Goal: Navigation & Orientation: Understand site structure

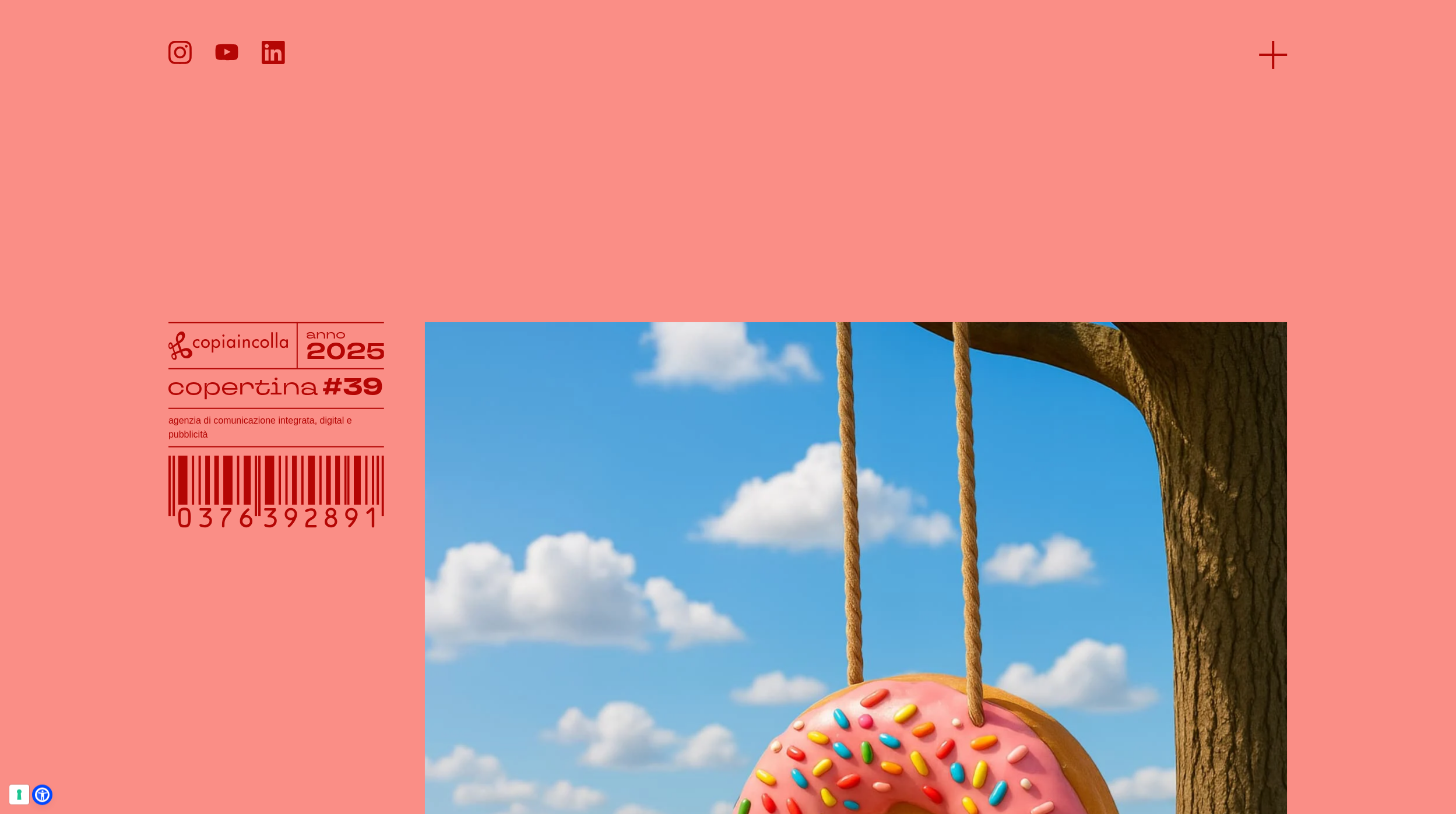
click at [1282, 52] on icon at bounding box center [1273, 55] width 28 height 28
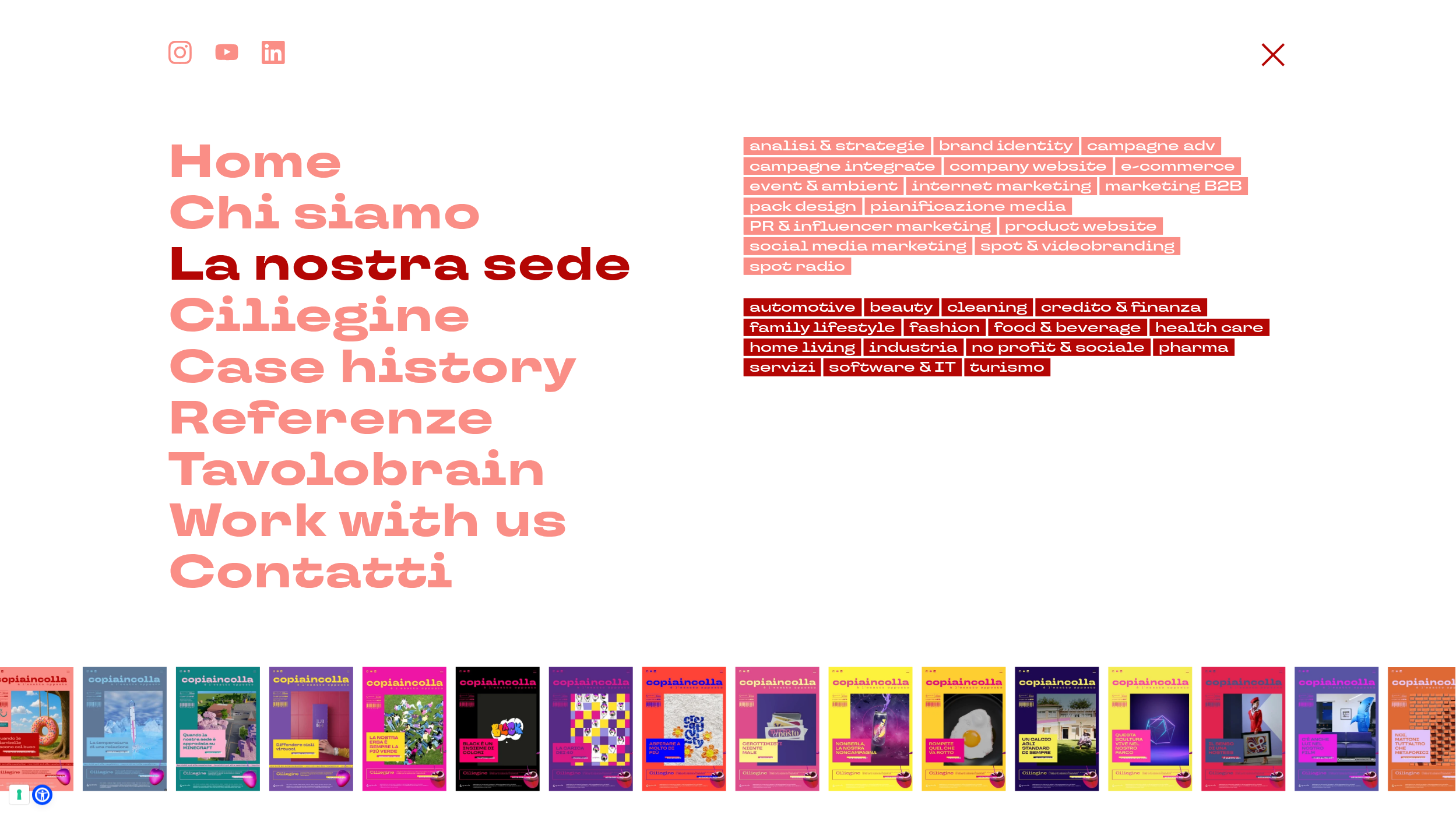
click at [332, 254] on link "La nostra sede" at bounding box center [400, 265] width 463 height 51
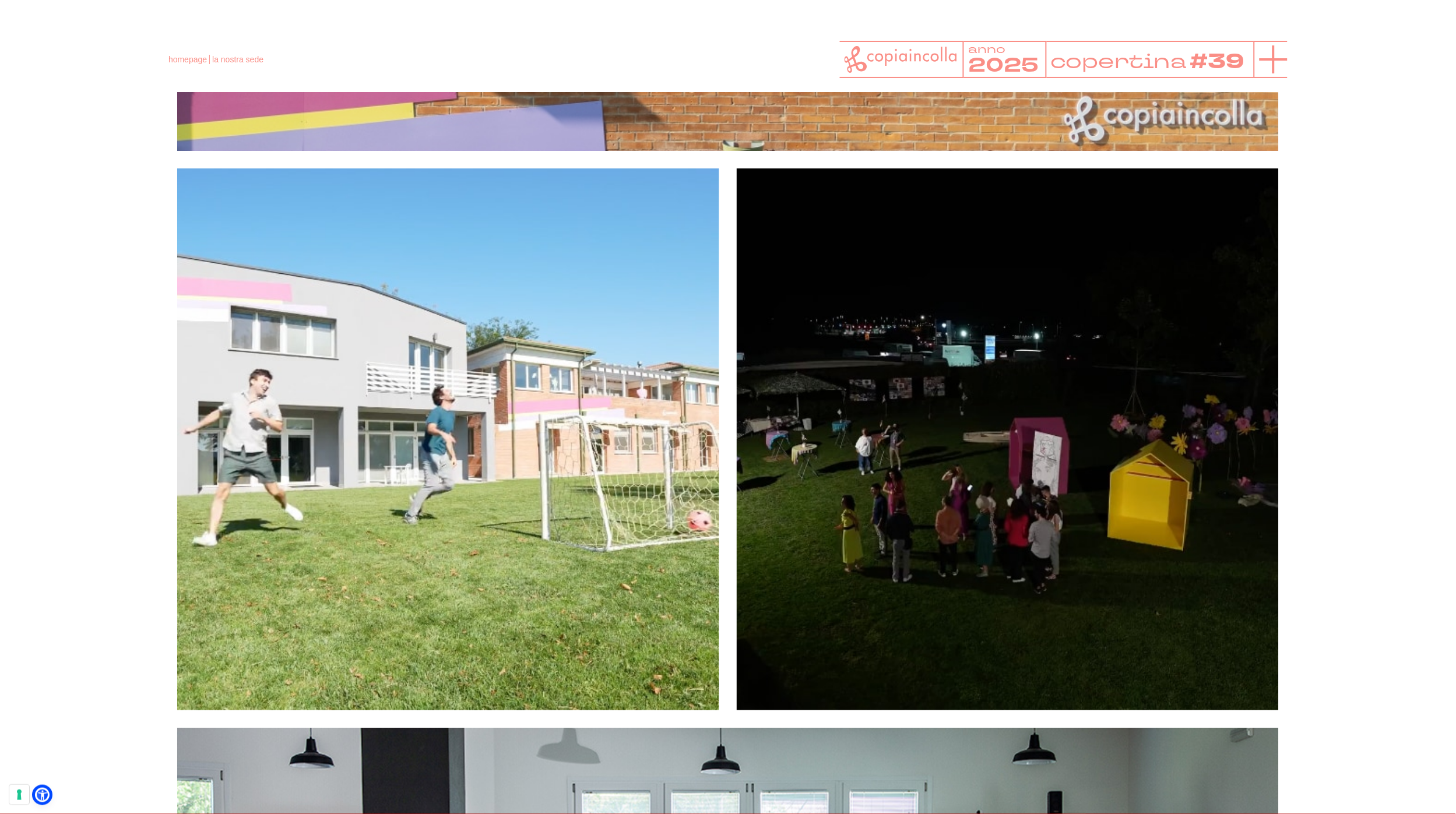
scroll to position [1318, 0]
click at [1272, 58] on icon at bounding box center [1273, 59] width 28 height 28
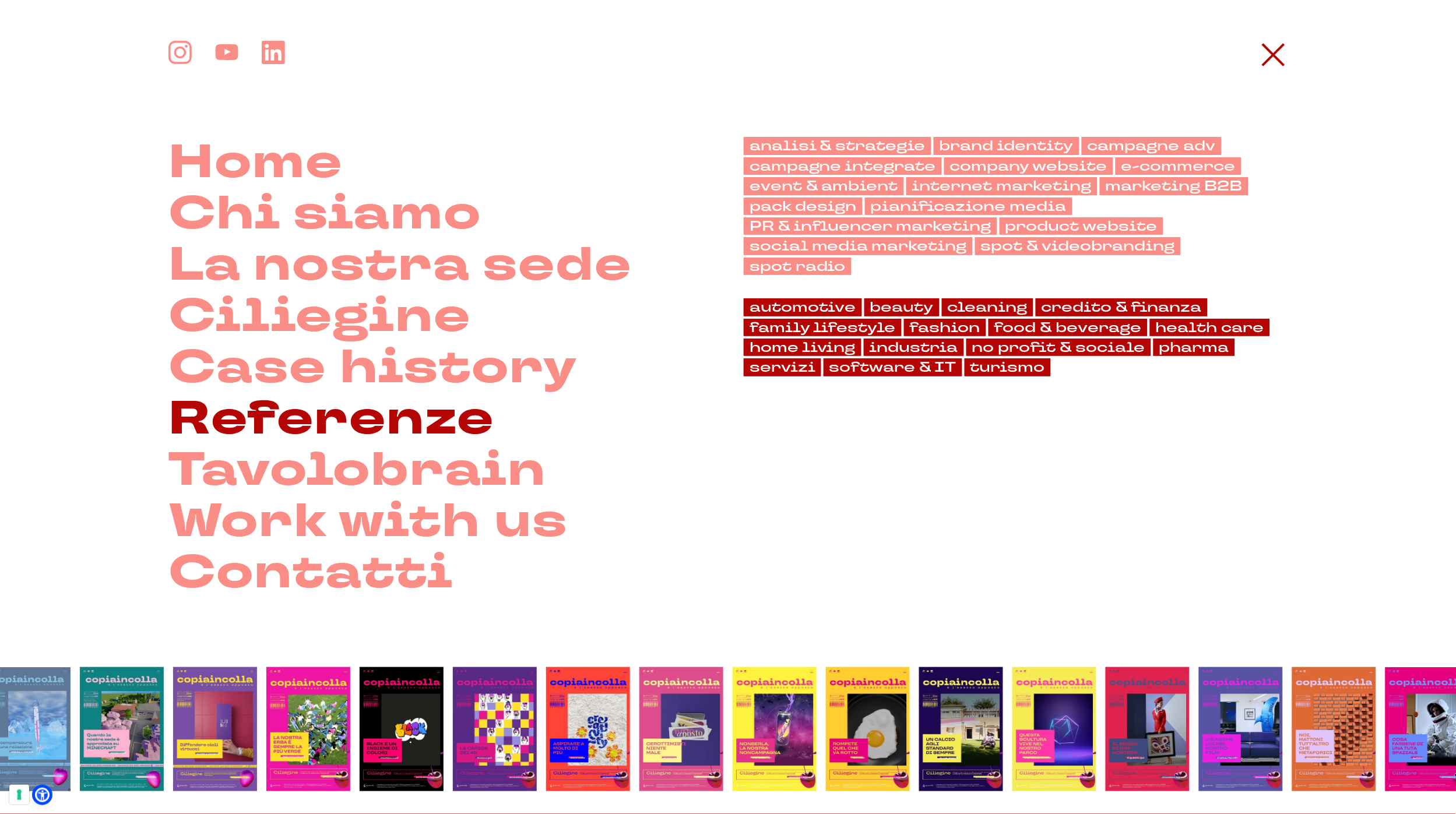
click at [328, 407] on link "Referenze" at bounding box center [332, 419] width 326 height 51
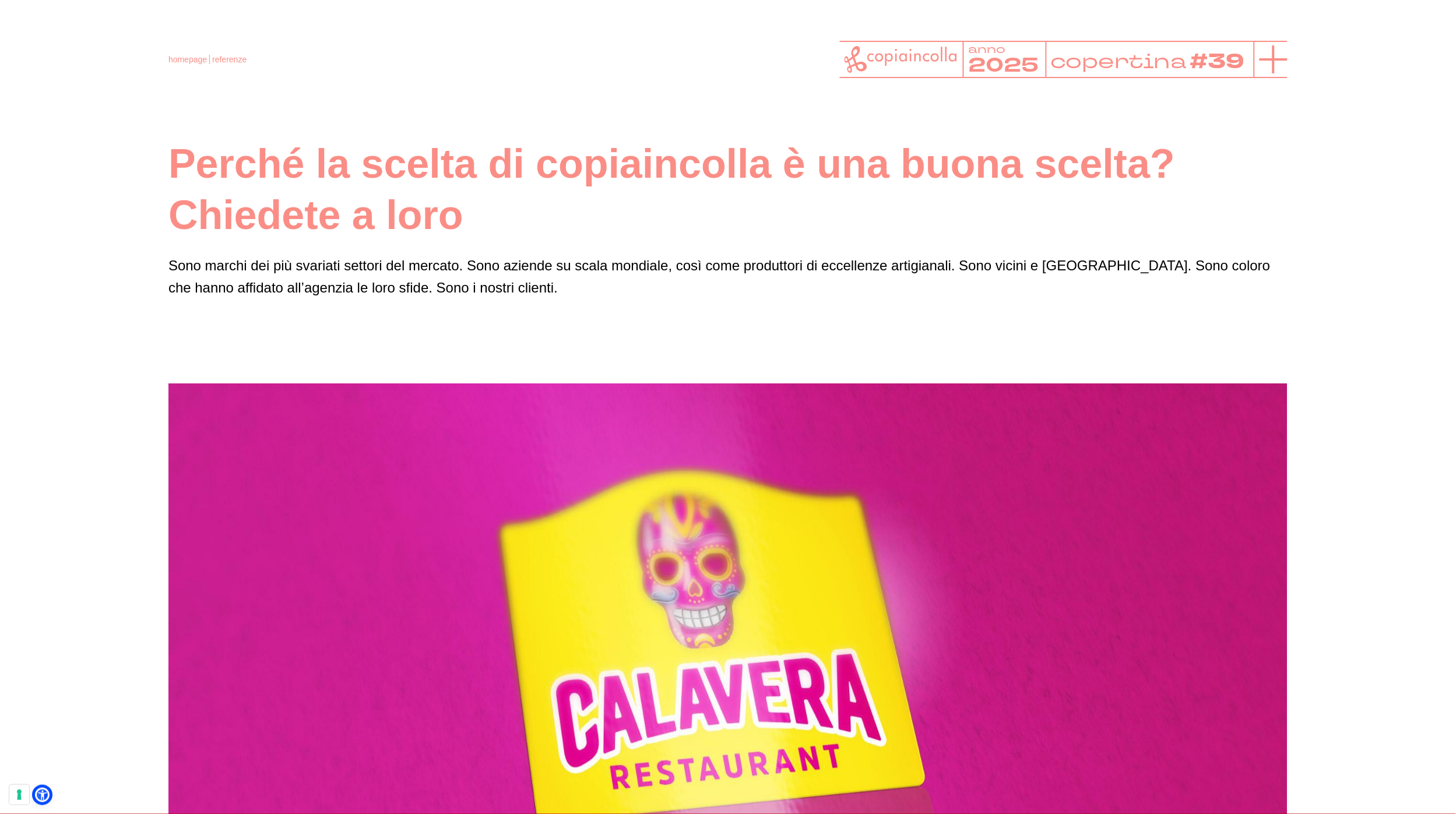
scroll to position [1, 0]
click at [1268, 63] on icon at bounding box center [1273, 59] width 28 height 28
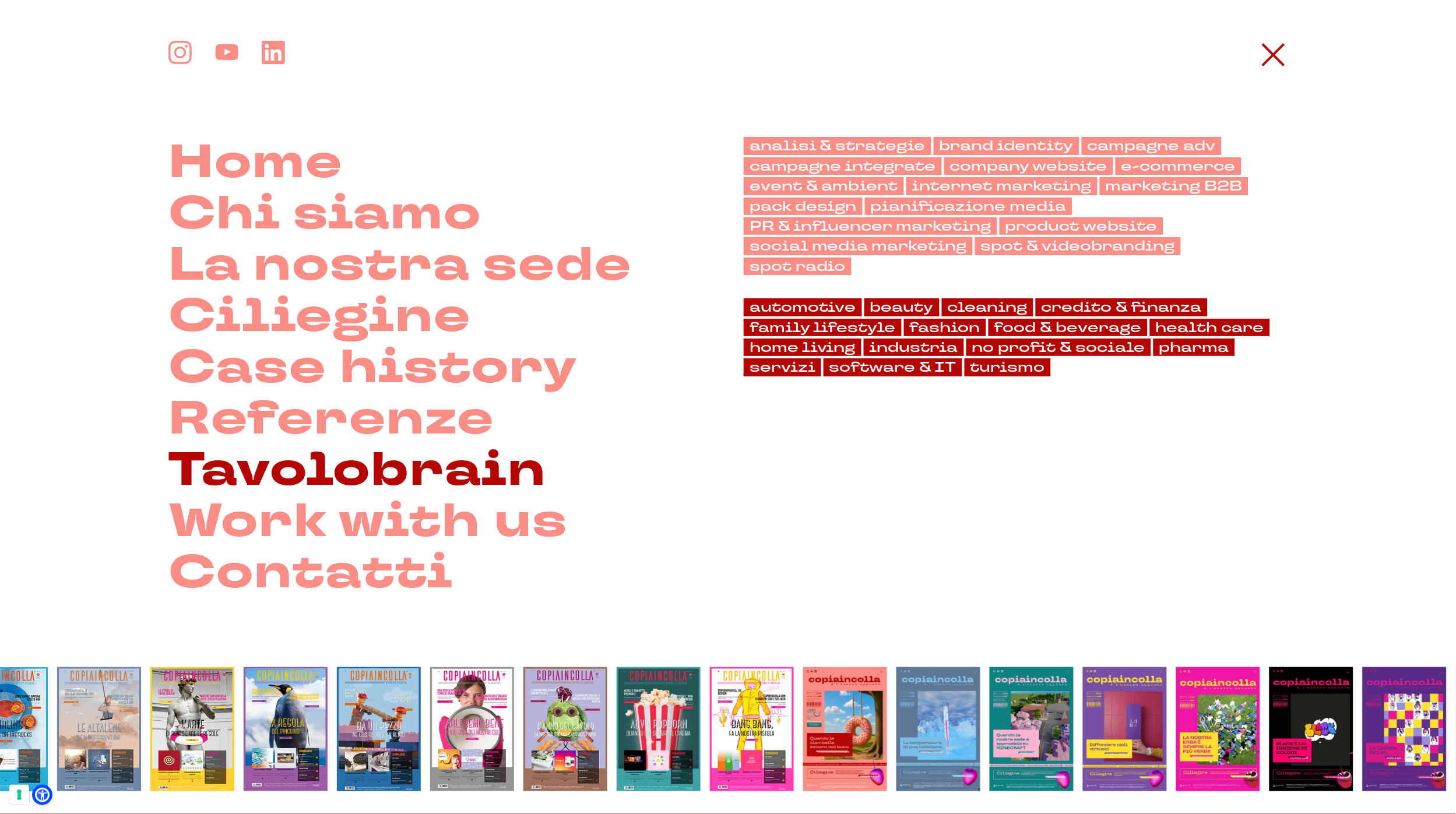
click at [281, 483] on link "Tavolobrain" at bounding box center [357, 470] width 378 height 51
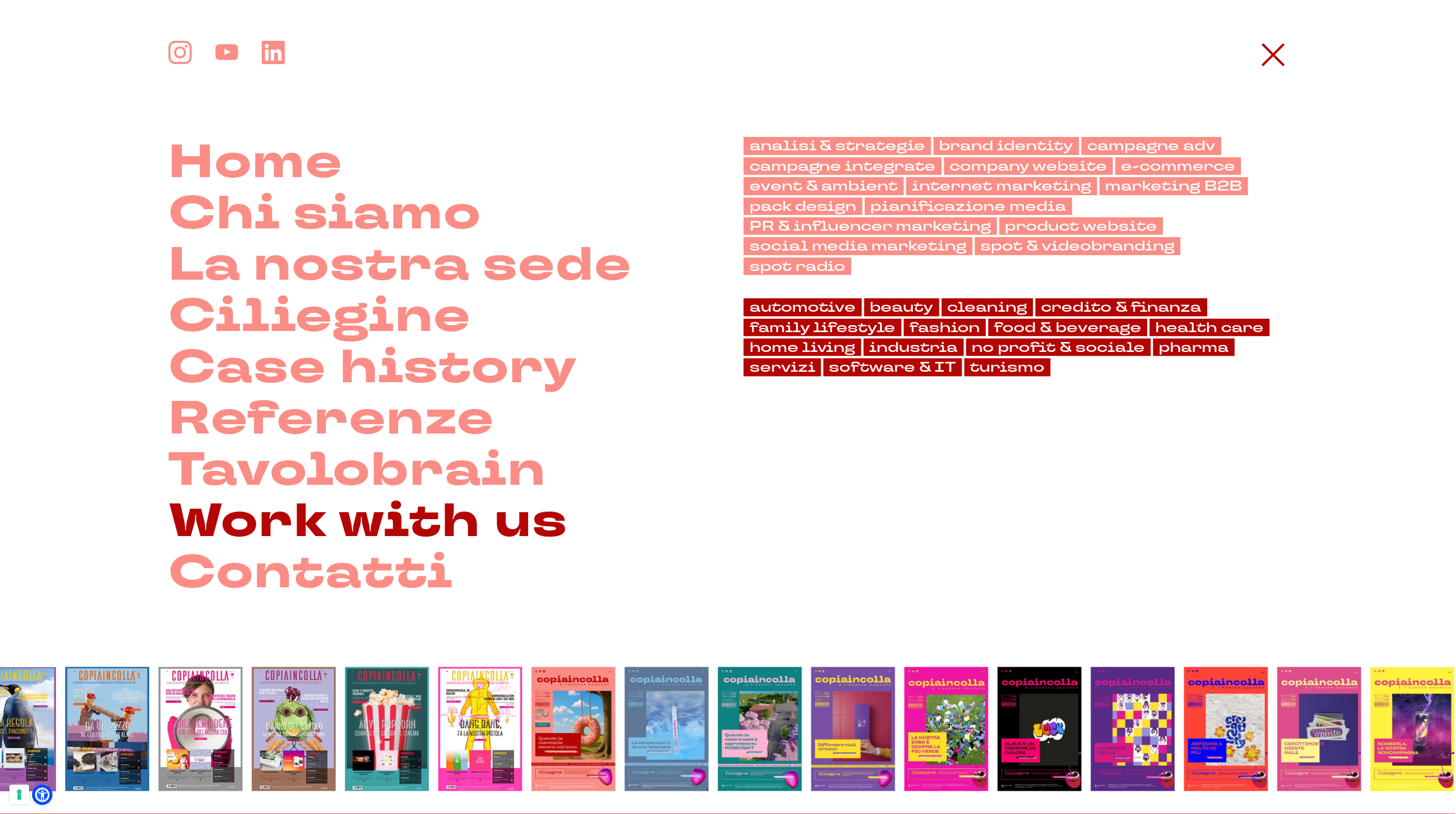
click at [310, 535] on link "Work with us" at bounding box center [368, 521] width 399 height 51
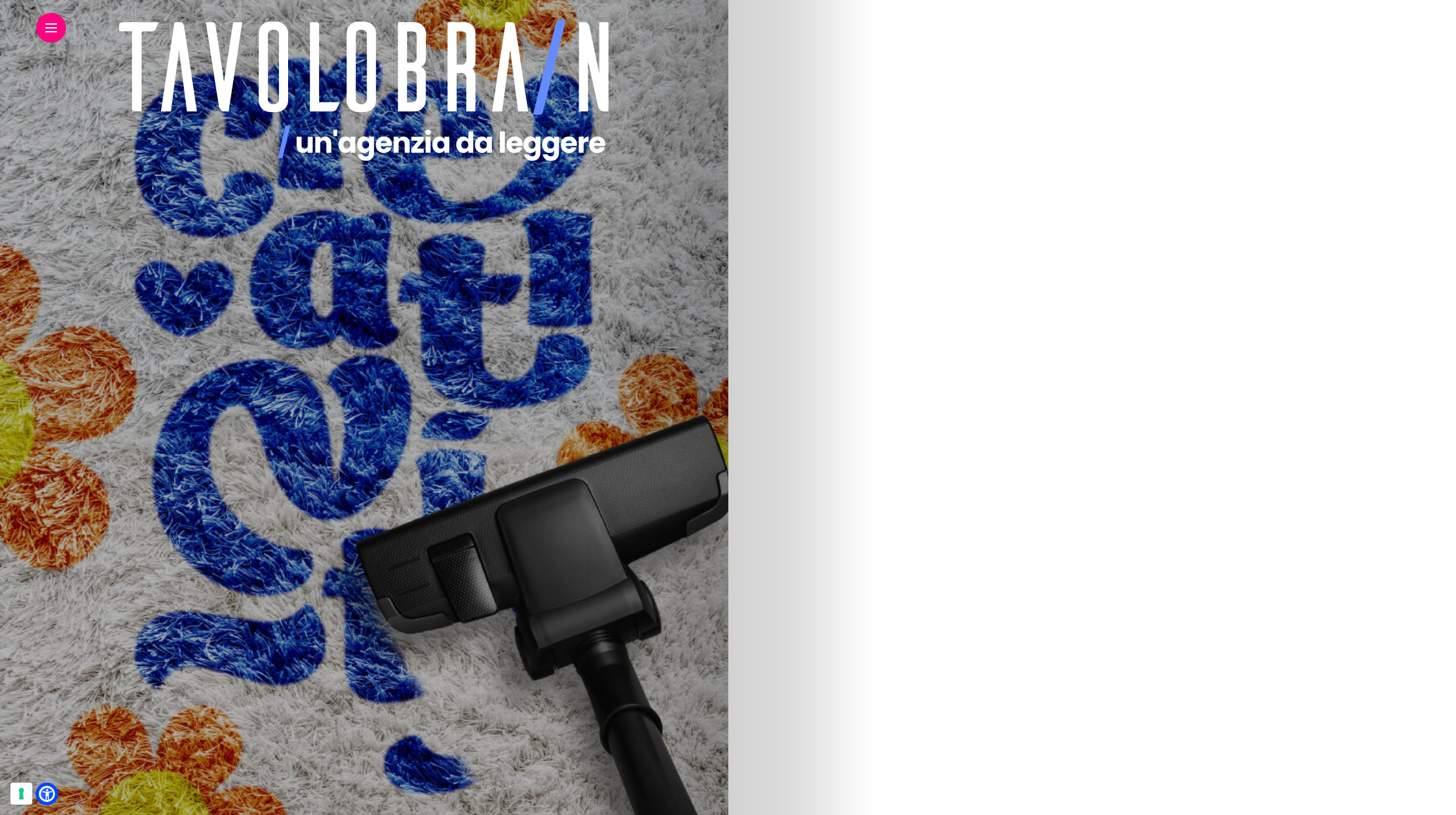
scroll to position [170, 0]
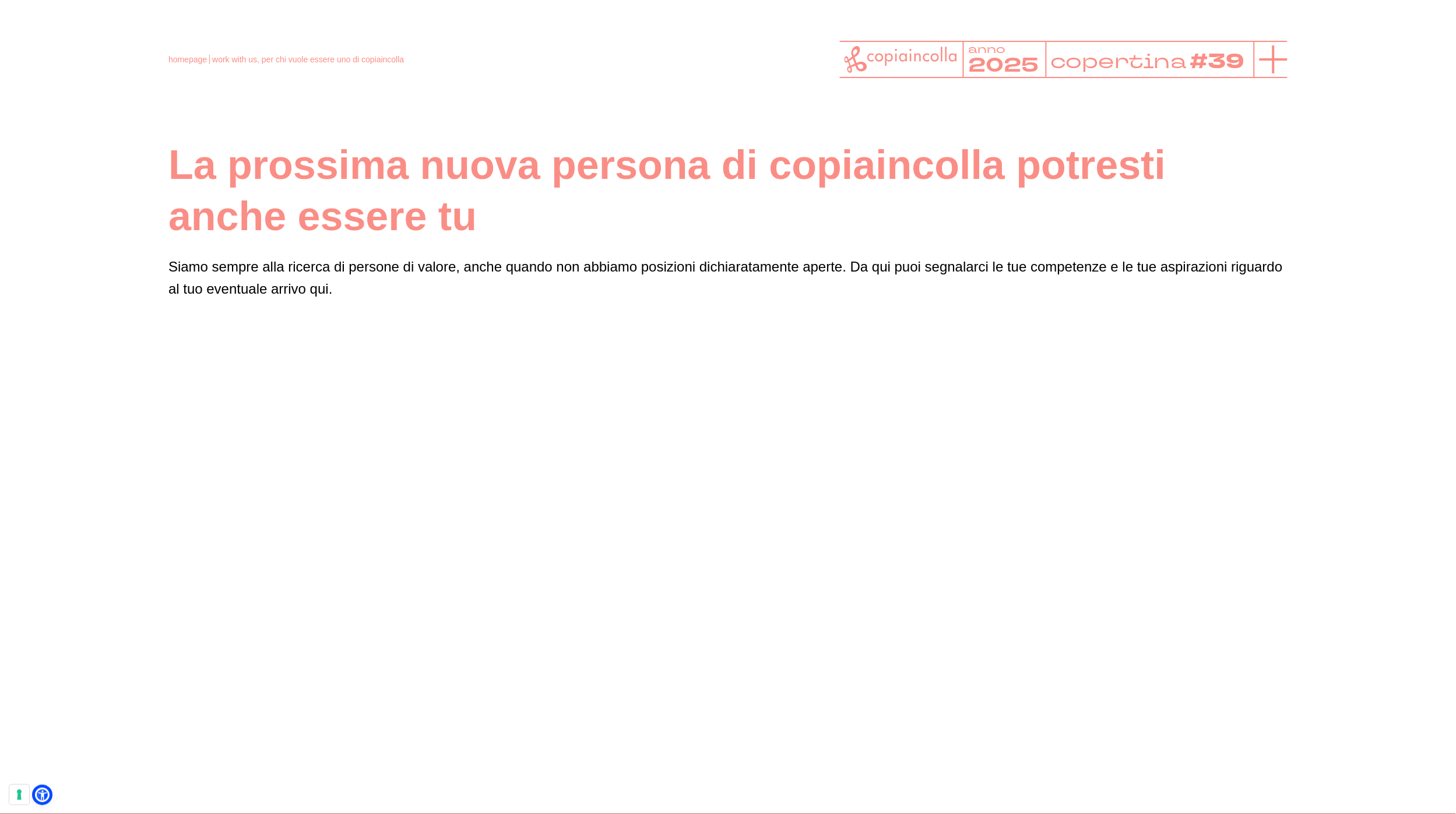
click at [1265, 67] on icon at bounding box center [1273, 59] width 28 height 28
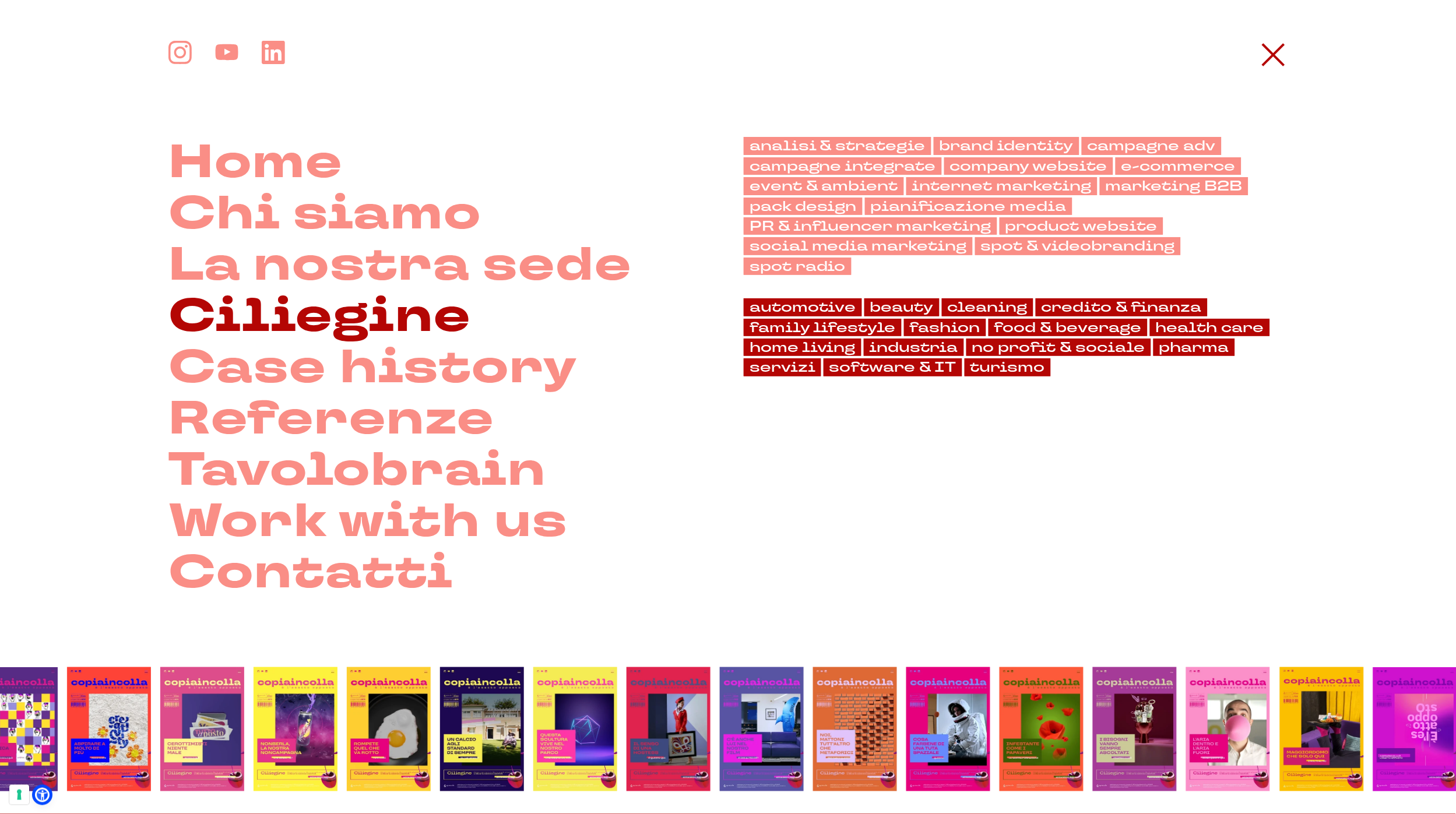
click at [315, 323] on link "Ciliegine" at bounding box center [320, 317] width 302 height 51
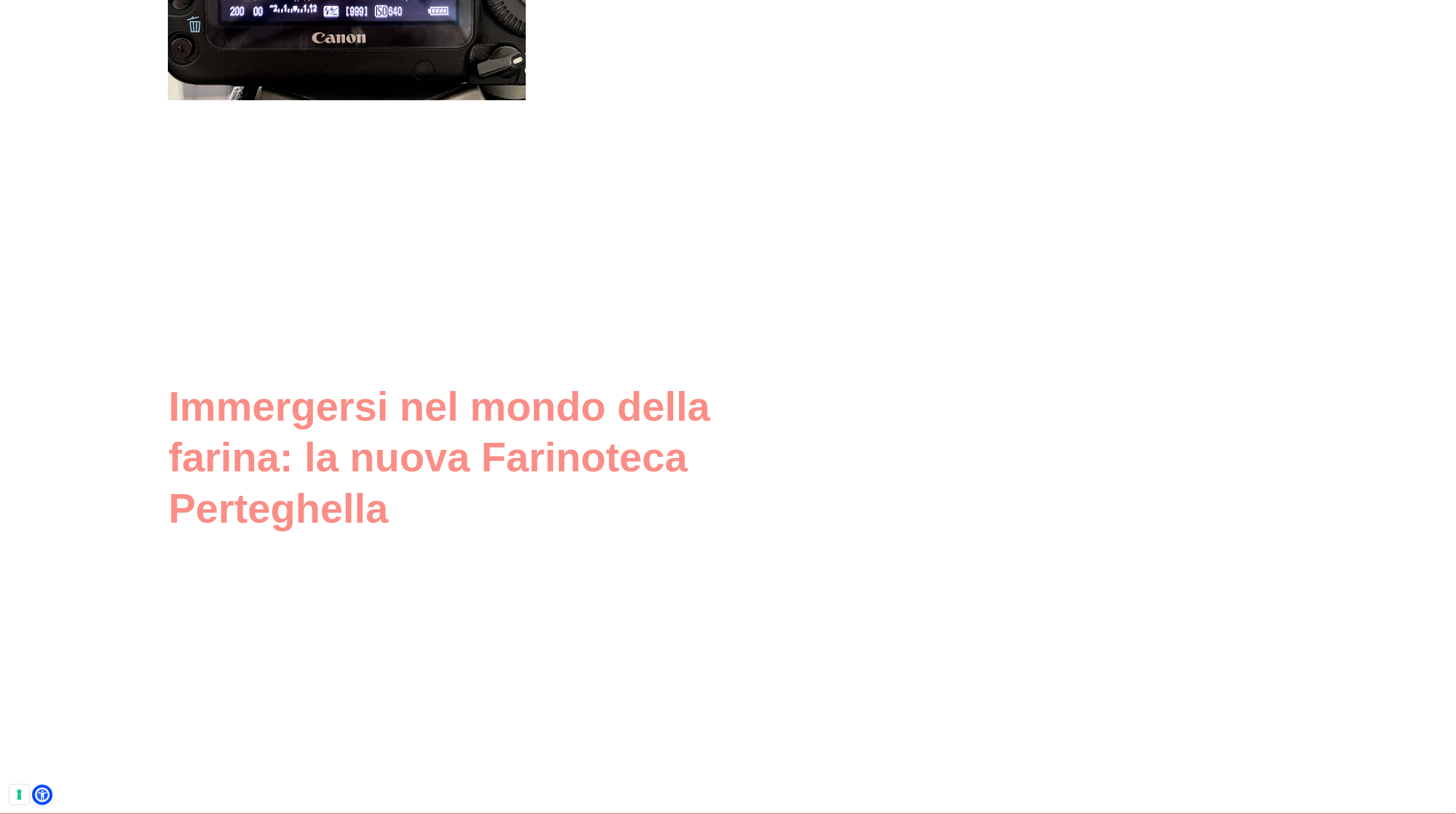
scroll to position [3068, 0]
